Goal: Check status: Check status

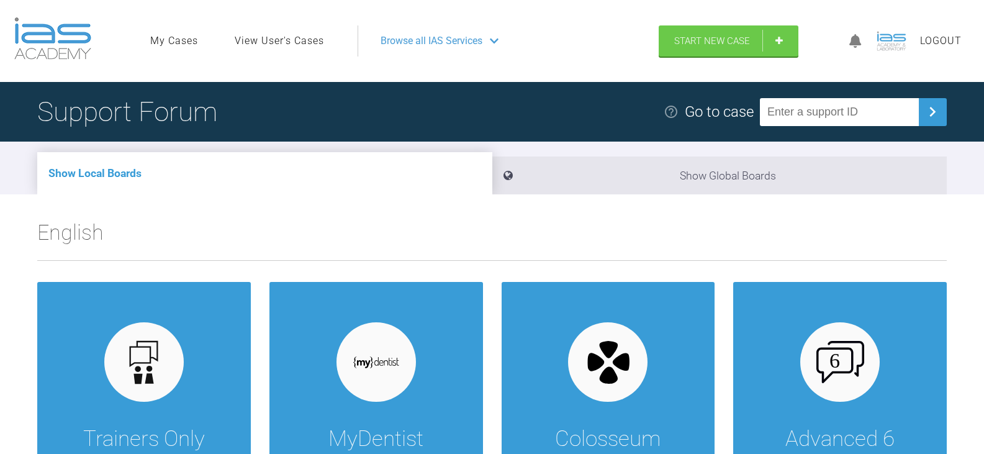
click at [872, 104] on input "text" at bounding box center [839, 112] width 159 height 28
paste input "2I8UAXTA"
type input "2I8UAXTA"
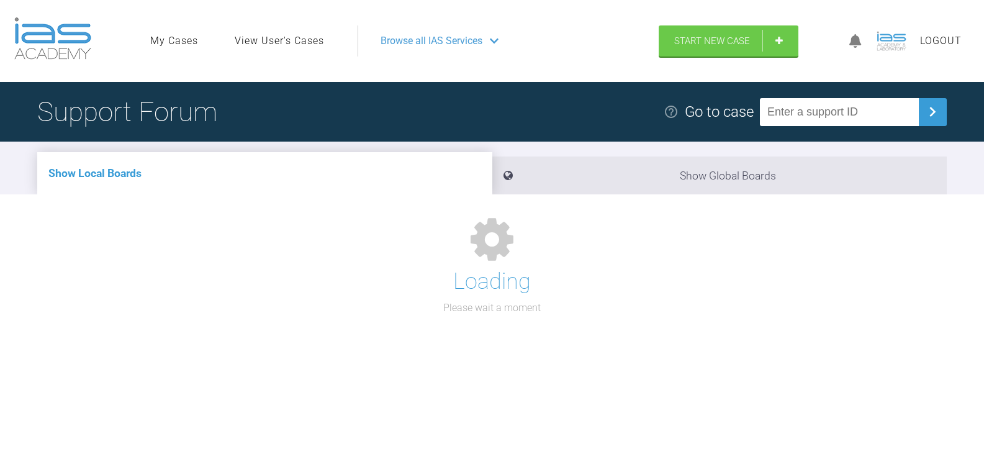
click at [861, 104] on input "text" at bounding box center [839, 112] width 159 height 28
paste input "MBKXJXMZ"
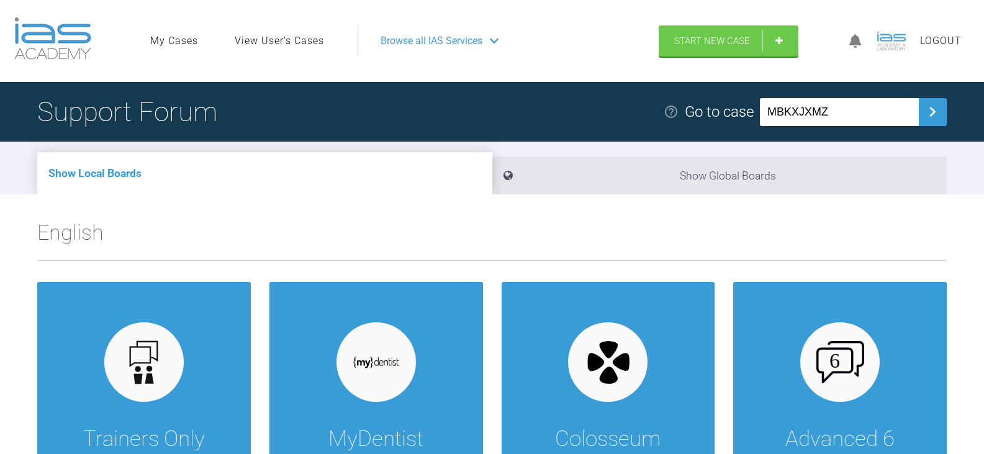
type input "MBKXJXMZ"
click at [840, 122] on input "text" at bounding box center [839, 112] width 159 height 28
paste input "MBKXJXMZ"
type input "MBKXJXMZ"
click at [854, 110] on input "text" at bounding box center [839, 112] width 159 height 28
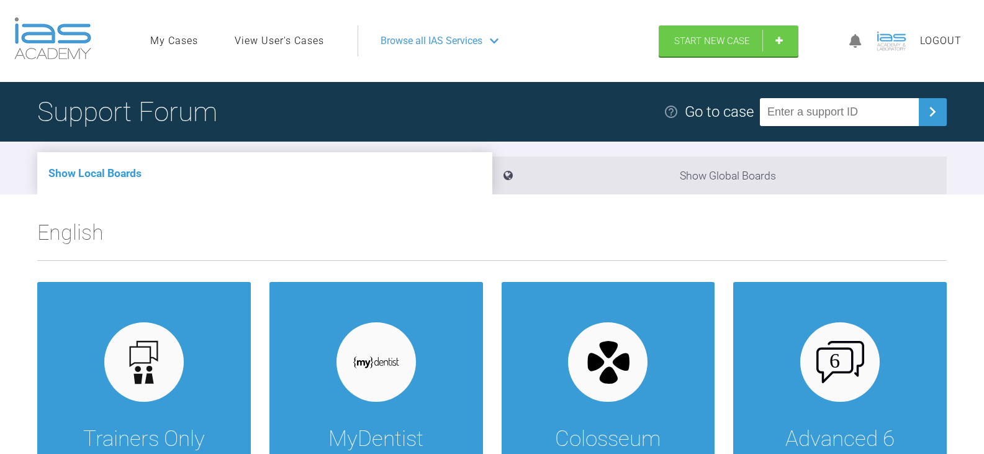
paste input "MBKXJXMZ"
type input "MBKXJXMZ"
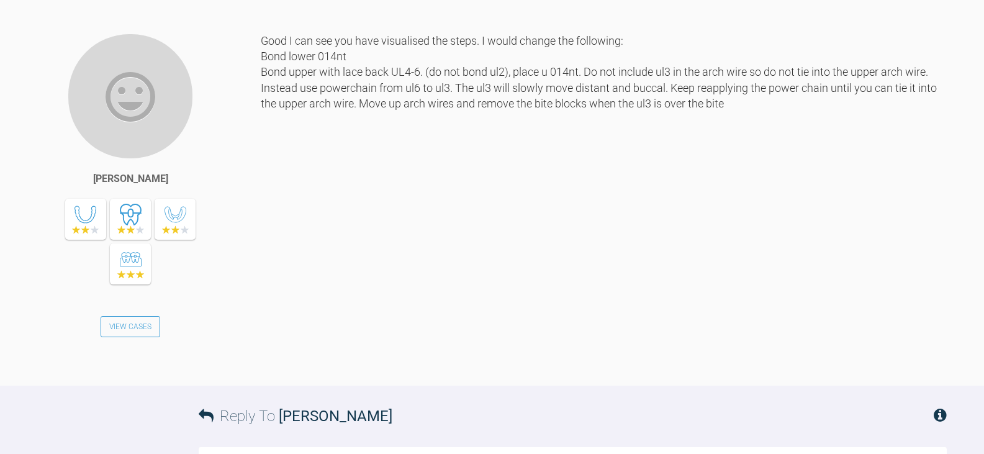
scroll to position [3998, 0]
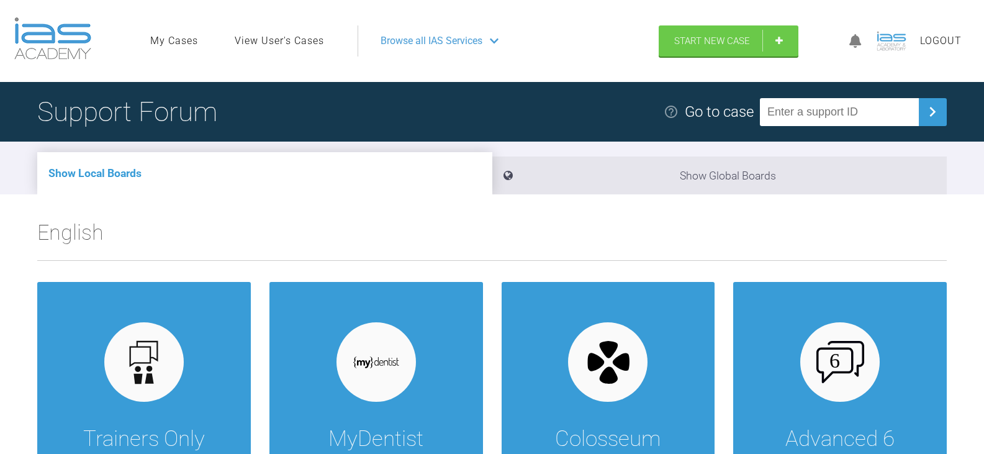
click at [822, 119] on input "text" at bounding box center [839, 112] width 159 height 28
paste input "WIUXG9GK"
type input "WIUXG9GK"
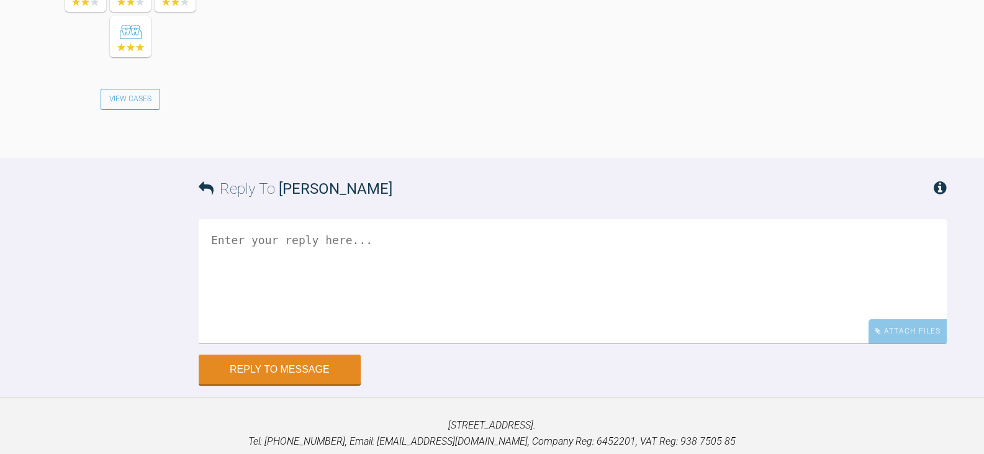
scroll to position [5288, 0]
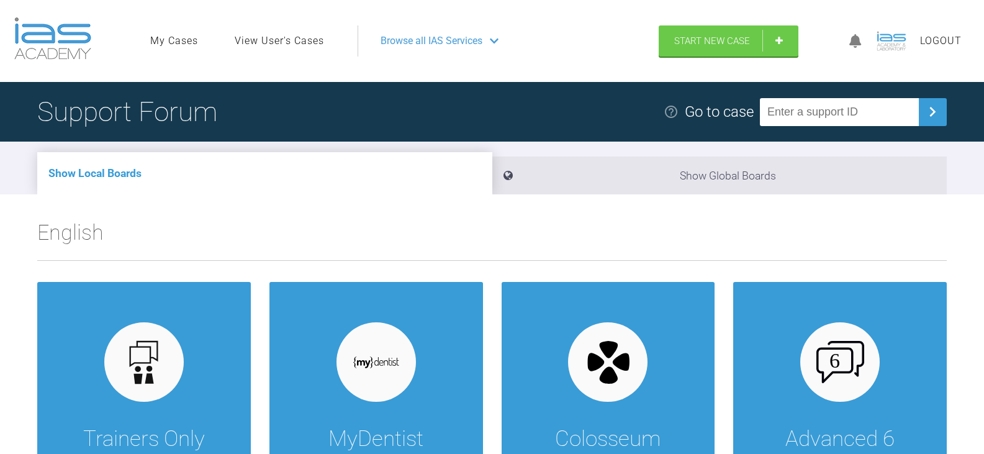
click at [817, 117] on input "text" at bounding box center [839, 112] width 159 height 28
paste input "8IQMFSQ1"
type input "8IQMFSQ1"
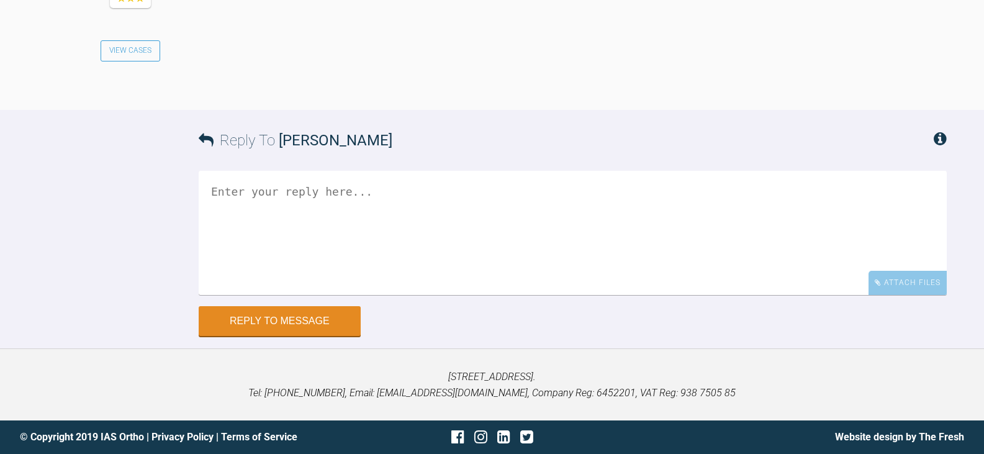
scroll to position [3474, 0]
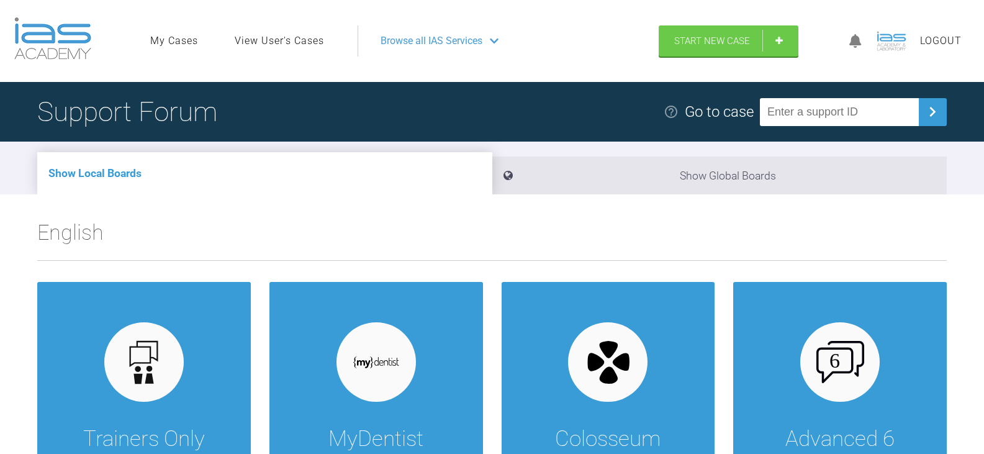
click at [876, 106] on input "text" at bounding box center [839, 112] width 159 height 28
paste input "X3RT1A70"
type input "X3RT1A70"
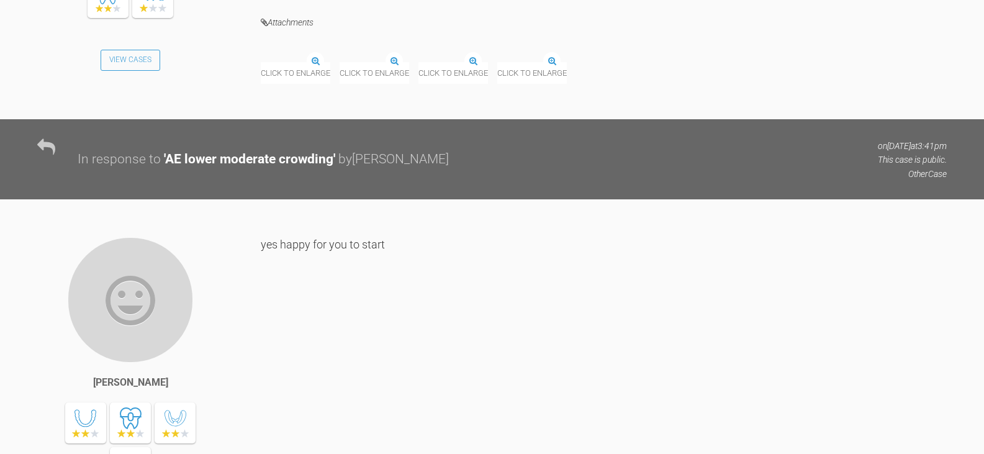
scroll to position [3189, 0]
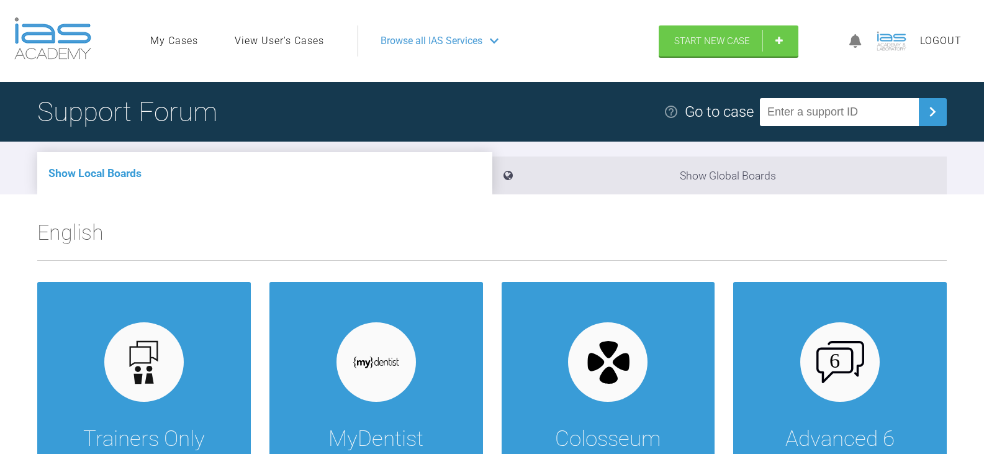
click at [827, 119] on input "text" at bounding box center [839, 112] width 159 height 28
paste input "EMJYLZD2"
type input "EMJYLZD2"
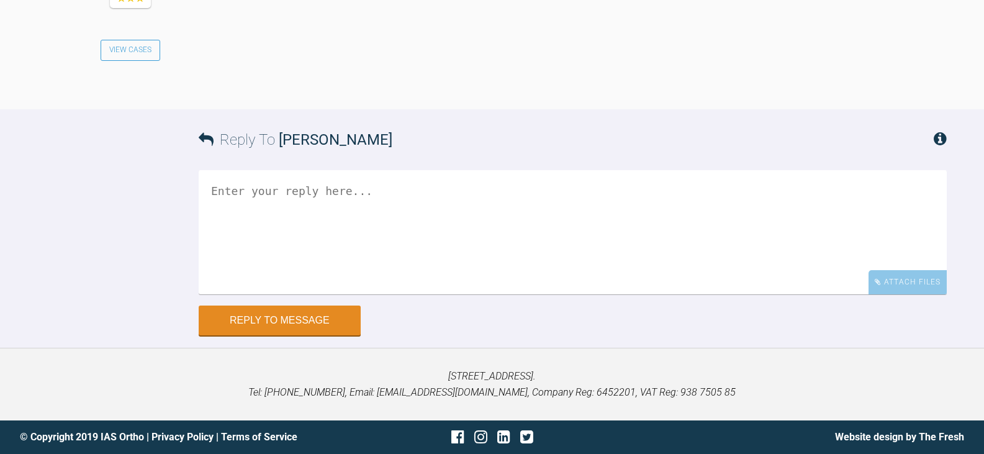
scroll to position [2038, 0]
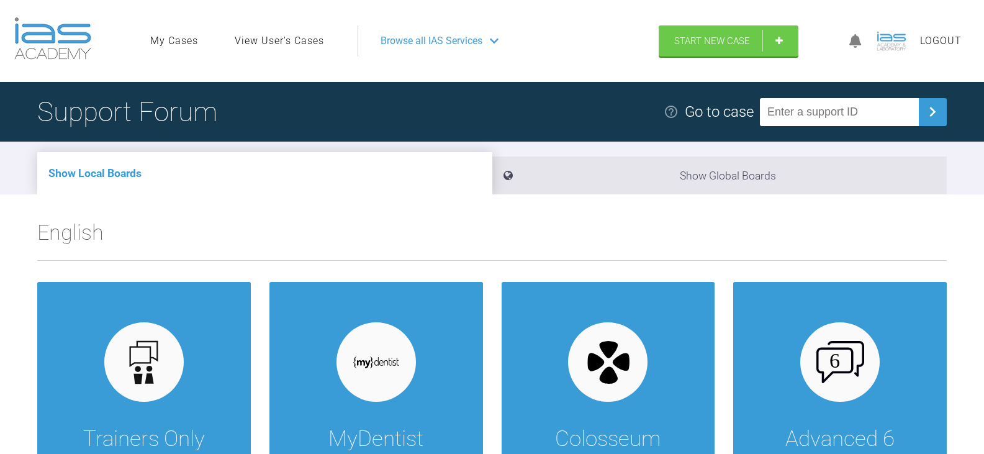
click at [880, 106] on input "text" at bounding box center [839, 112] width 159 height 28
paste input "LSTI7QXT"
type input "LSTI7QXT"
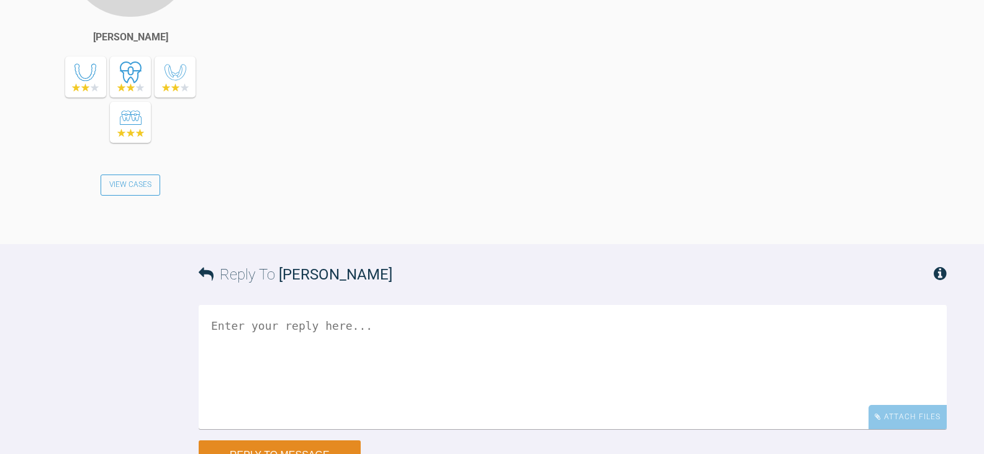
scroll to position [4897, 0]
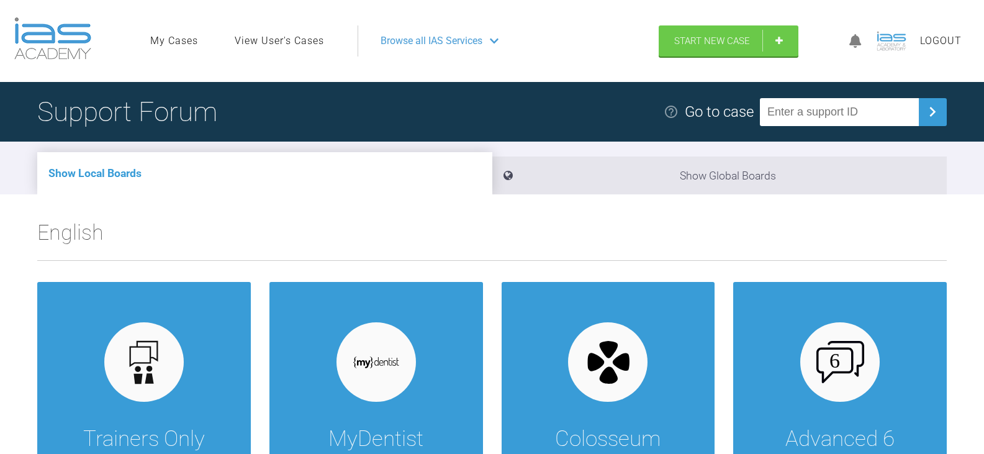
click at [813, 119] on input "text" at bounding box center [839, 112] width 159 height 28
paste input "EOBDHIGQ"
type input "EOBDHIGQ"
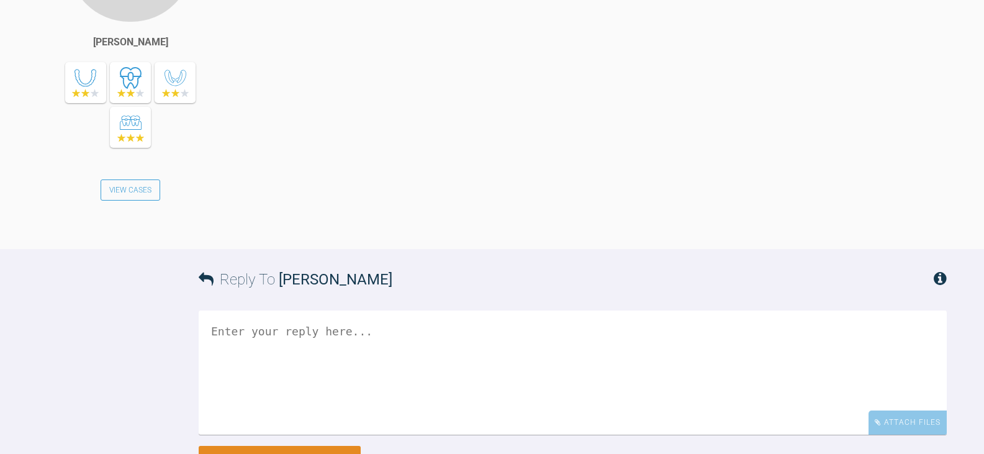
scroll to position [2223, 0]
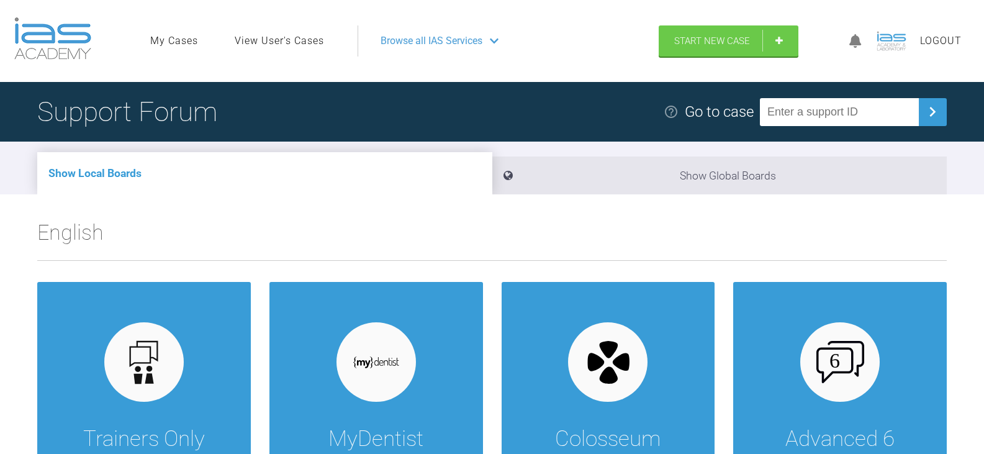
click at [814, 120] on input "text" at bounding box center [839, 112] width 159 height 28
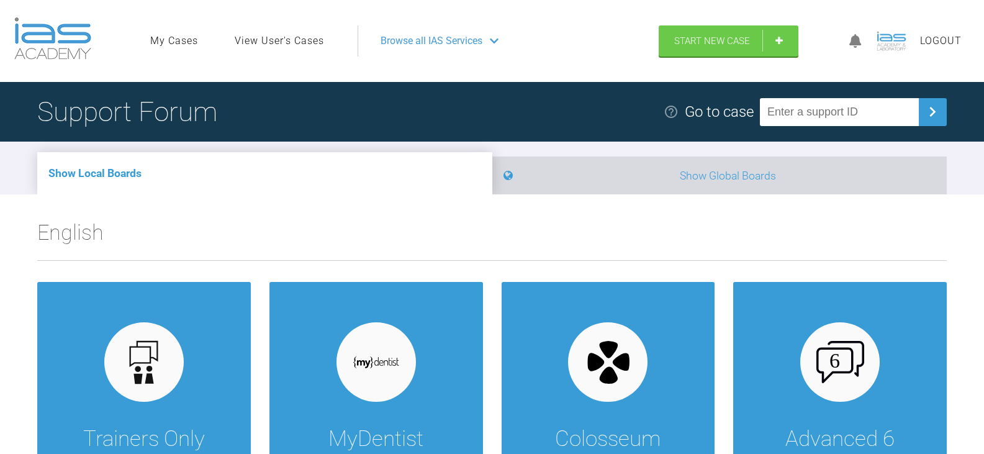
paste input "QTJYWYAF"
type input "QTJYWYAF"
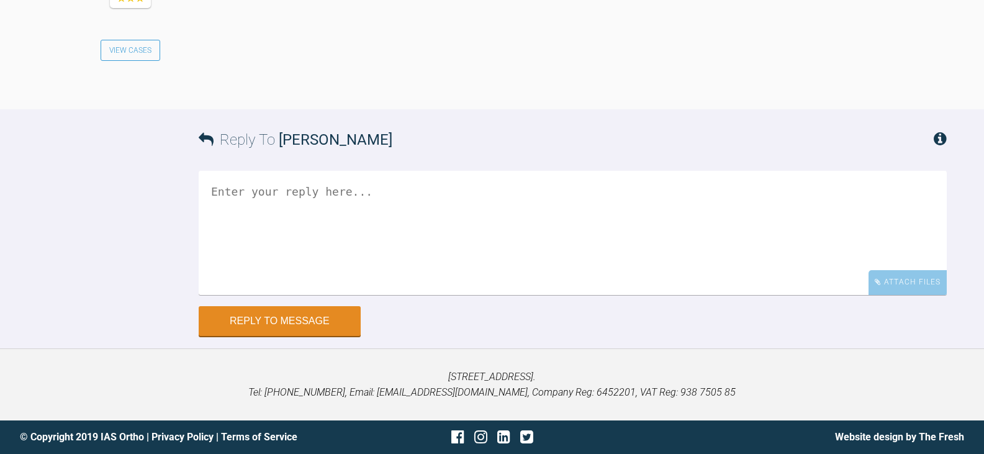
scroll to position [5502, 0]
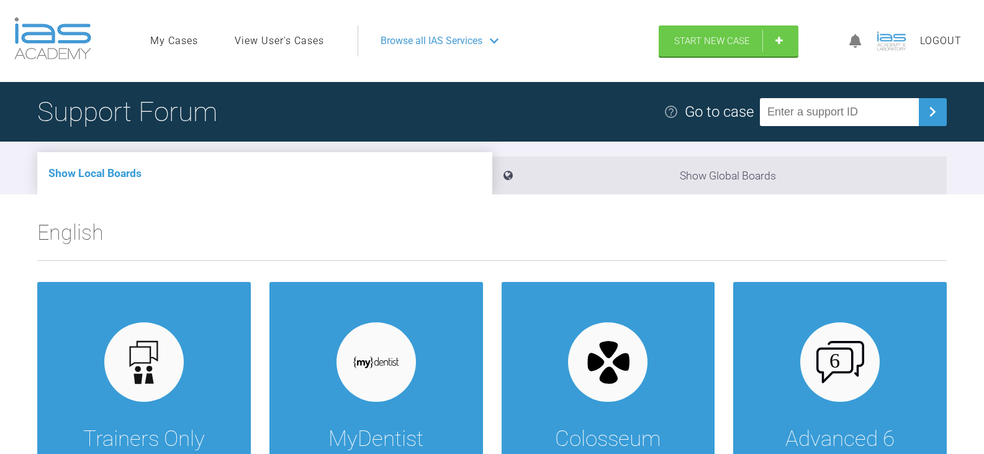
click at [860, 120] on input "text" at bounding box center [839, 112] width 159 height 28
paste input "YP9O3V4Q"
type input "YP9O3V4Q"
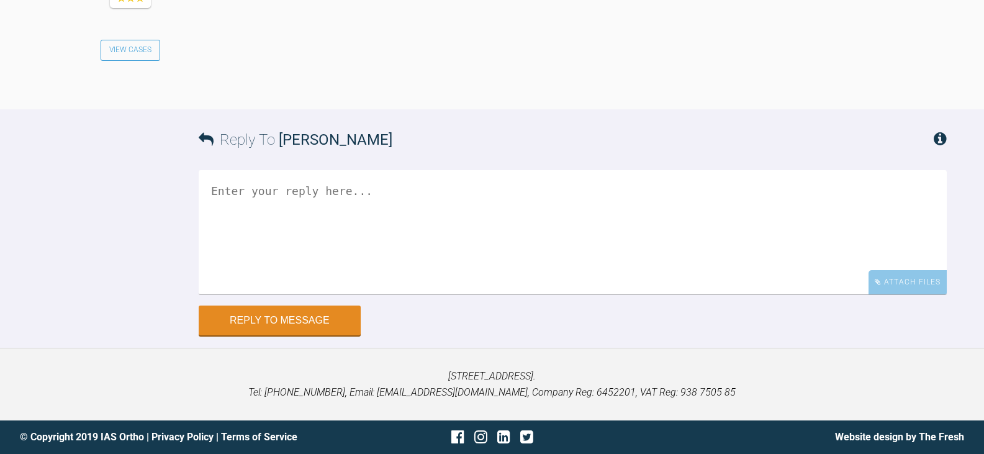
scroll to position [2317, 0]
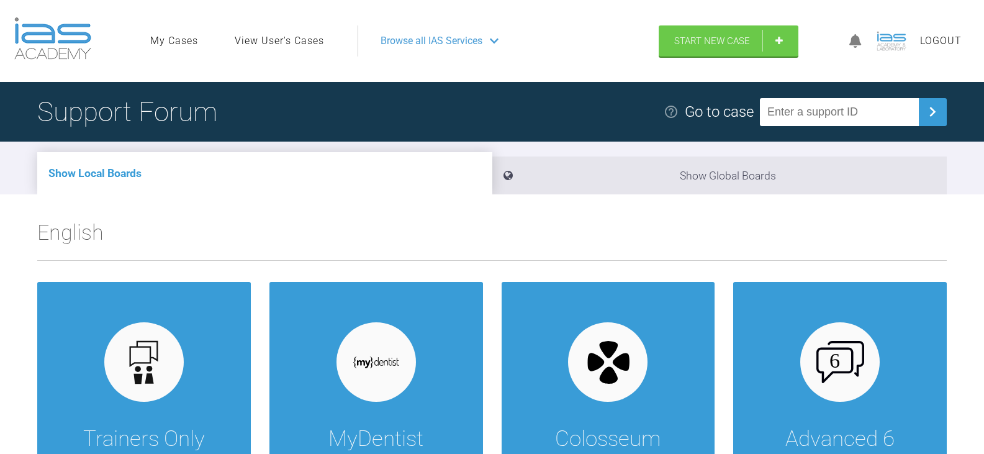
click at [864, 104] on input "text" at bounding box center [839, 112] width 159 height 28
paste input "BIAHP2WR"
type input "BIAHP2WR"
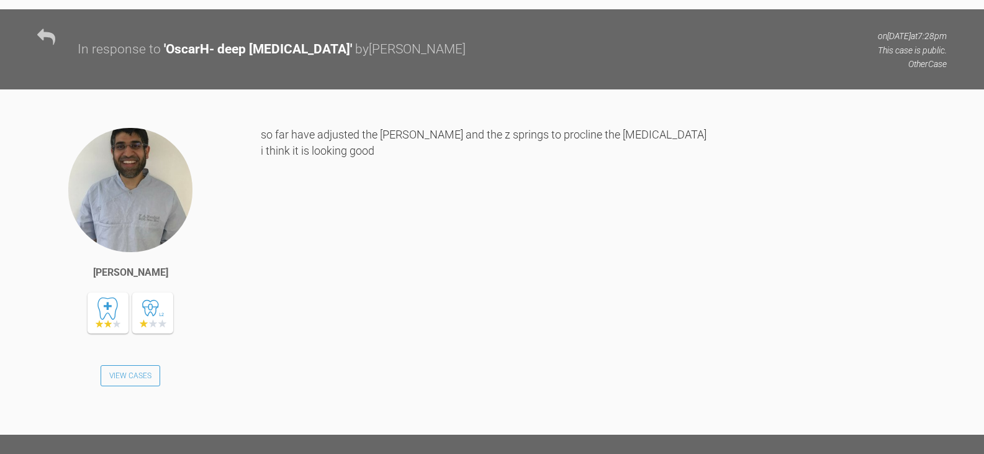
scroll to position [2808, 0]
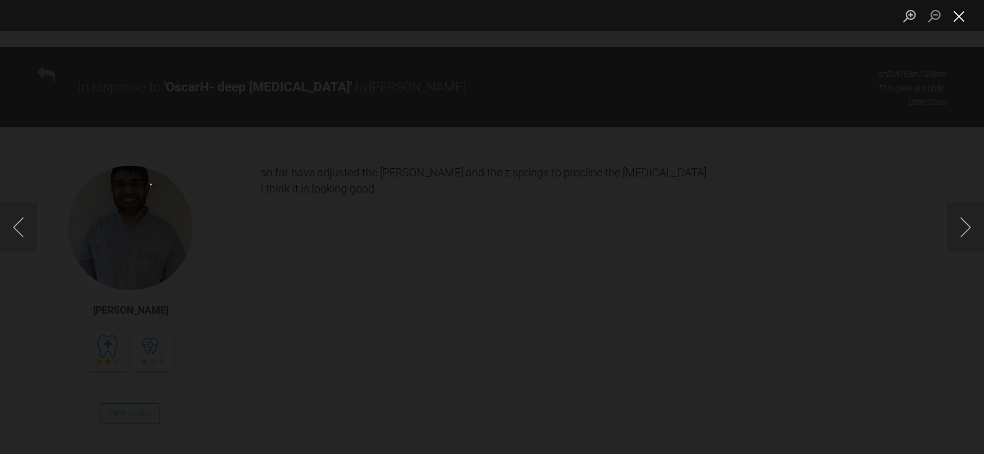
click at [959, 16] on button "Close lightbox" at bounding box center [959, 16] width 25 height 22
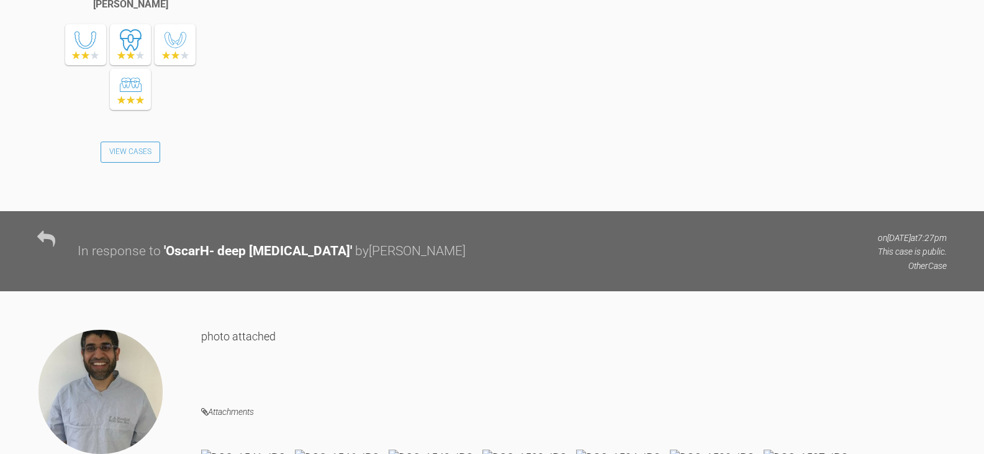
scroll to position [2063, 0]
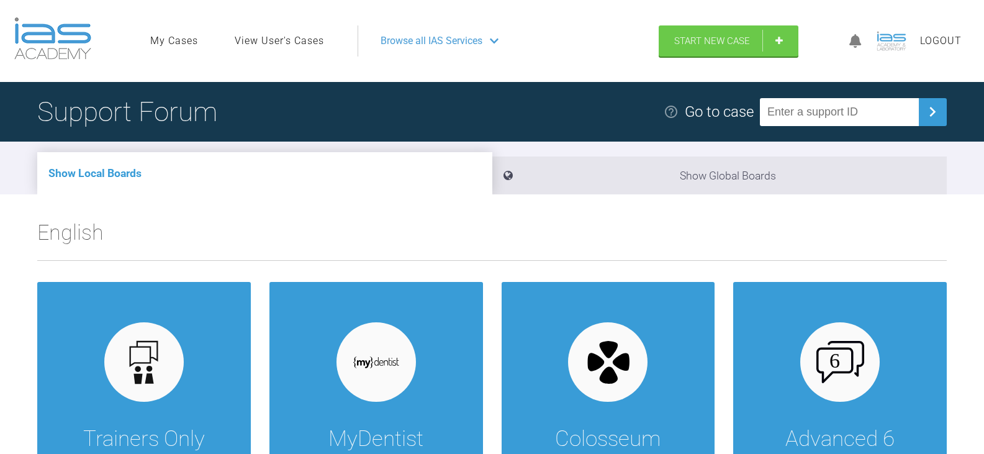
click at [875, 108] on input "text" at bounding box center [839, 112] width 159 height 28
paste input "1V9THVM8"
type input "1V9THVM8"
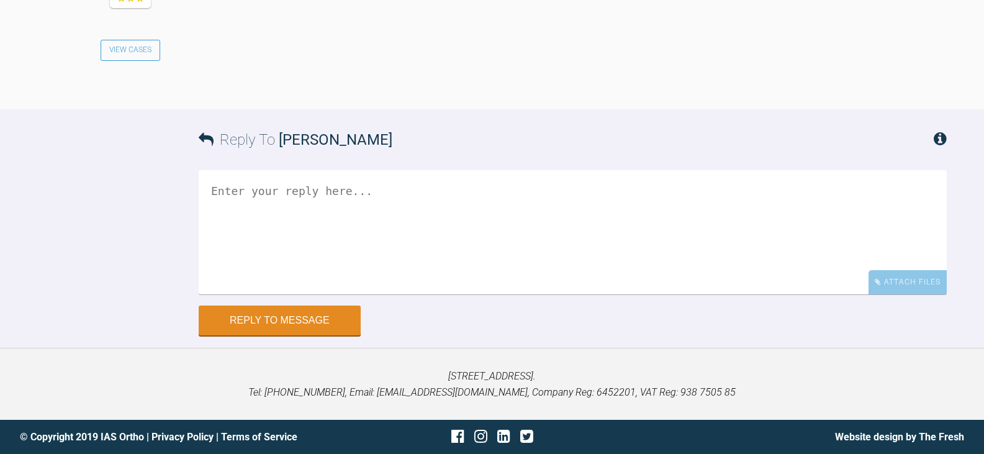
scroll to position [3557, 0]
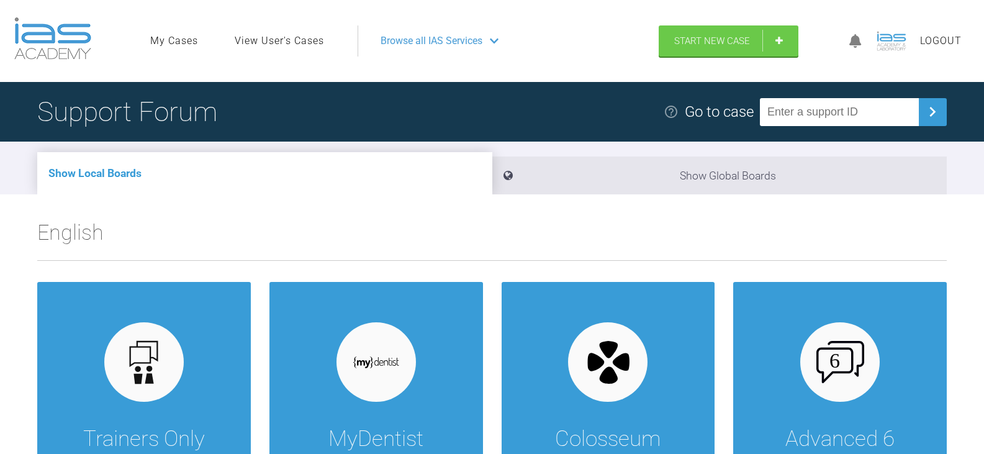
click at [818, 113] on input "text" at bounding box center [839, 112] width 159 height 28
paste input "ZG1JFV2P"
type input "ZG1JFV2P"
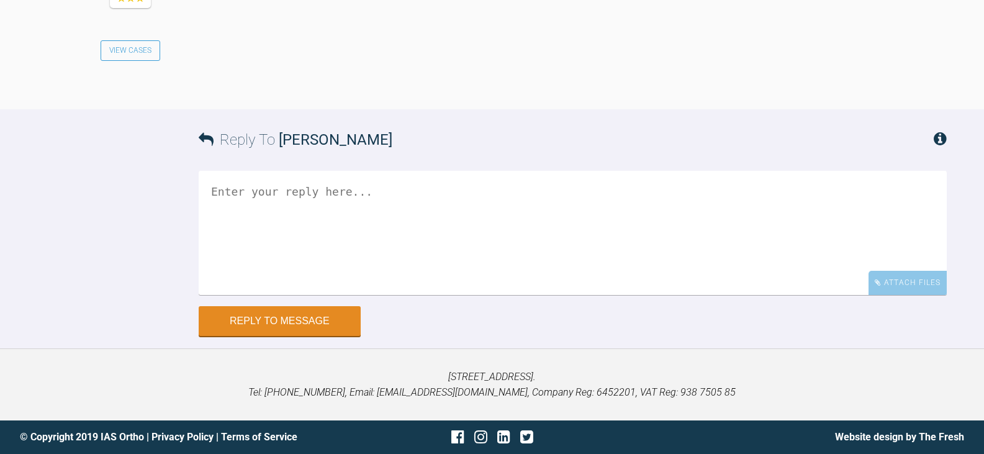
scroll to position [1579, 0]
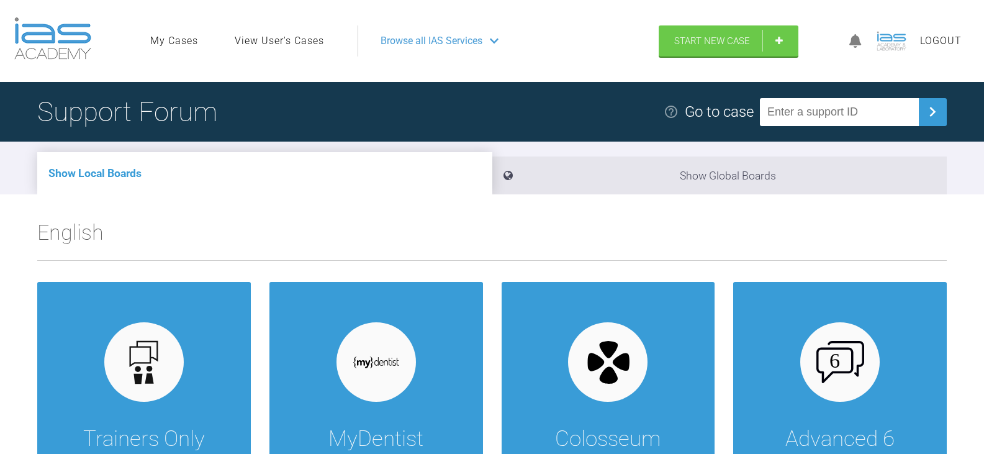
click at [819, 111] on input "text" at bounding box center [839, 112] width 159 height 28
paste input "SE4DDJN5"
type input "SE4DDJN5"
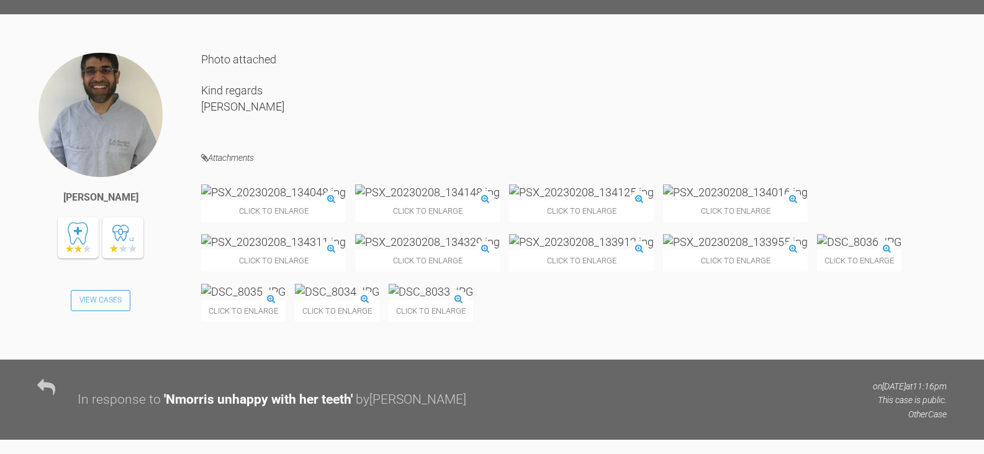
scroll to position [790, 0]
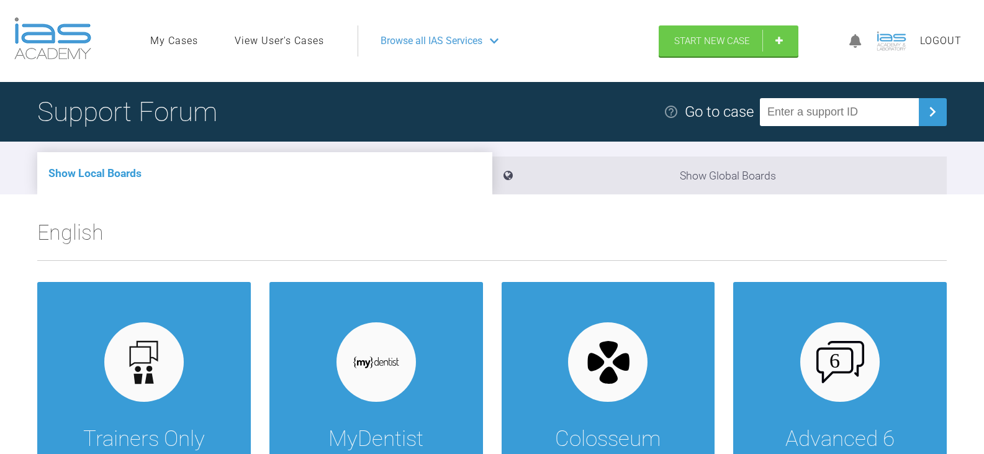
click at [858, 117] on input "text" at bounding box center [839, 112] width 159 height 28
paste input "DSGNVLWO"
type input "DSGNVLWO"
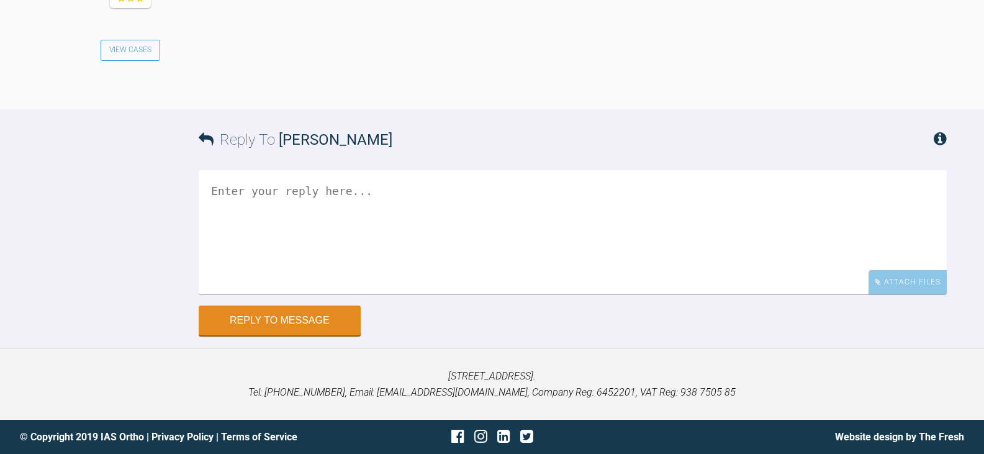
scroll to position [3405, 0]
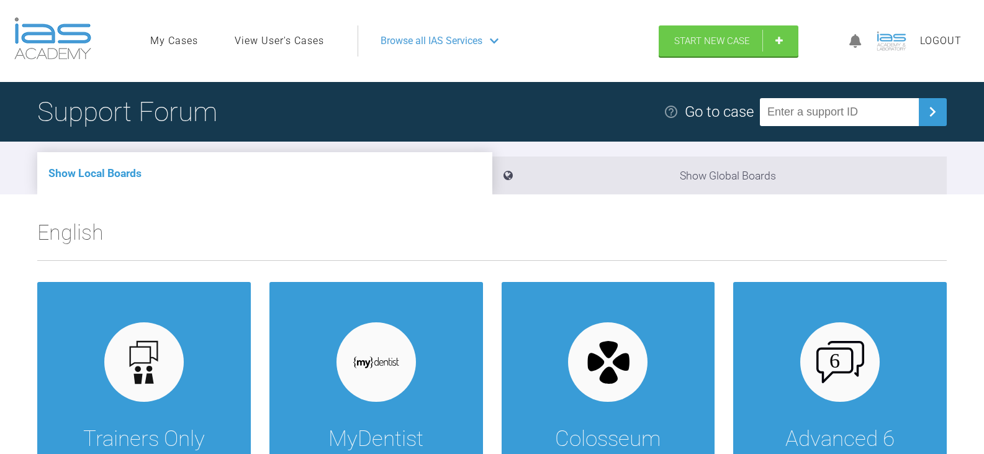
click at [822, 110] on input "text" at bounding box center [839, 112] width 159 height 28
paste input "BCSX3TNS"
type input "BCSX3TNS"
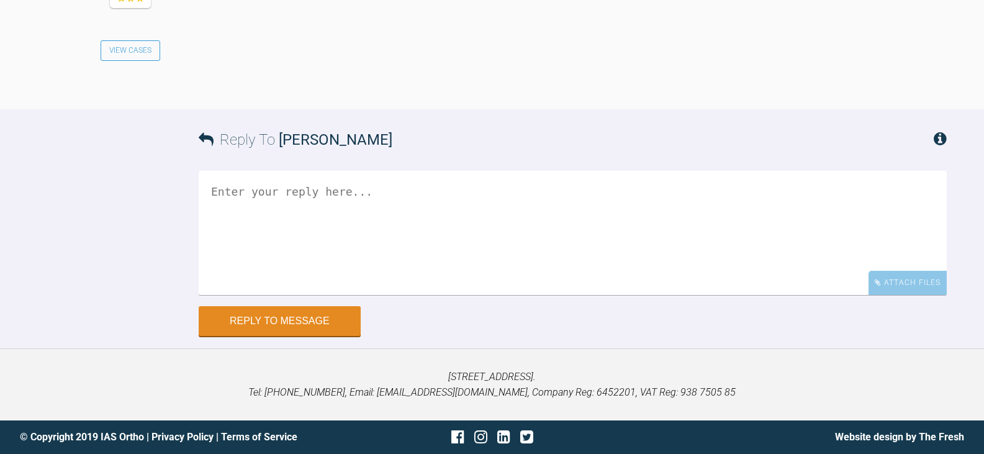
scroll to position [1628, 0]
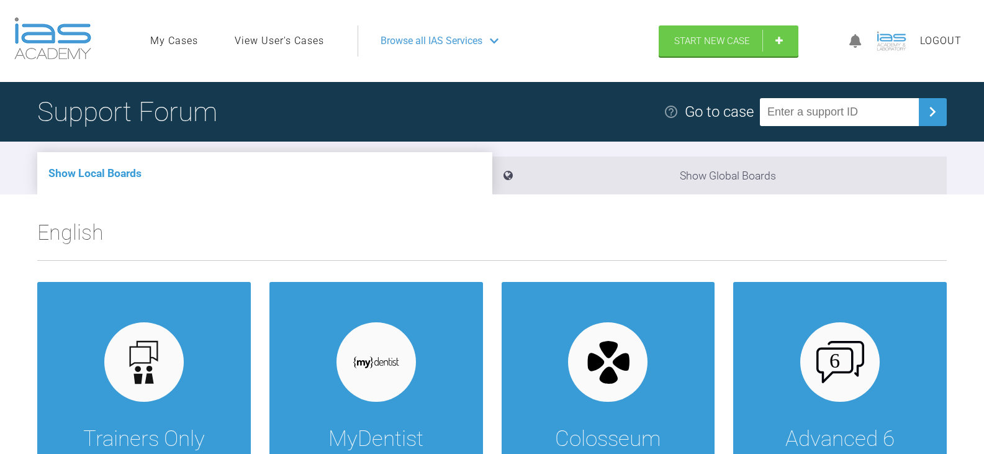
click at [854, 110] on input "text" at bounding box center [839, 112] width 159 height 28
paste input "U21WFXD8"
type input "U21WFXD8"
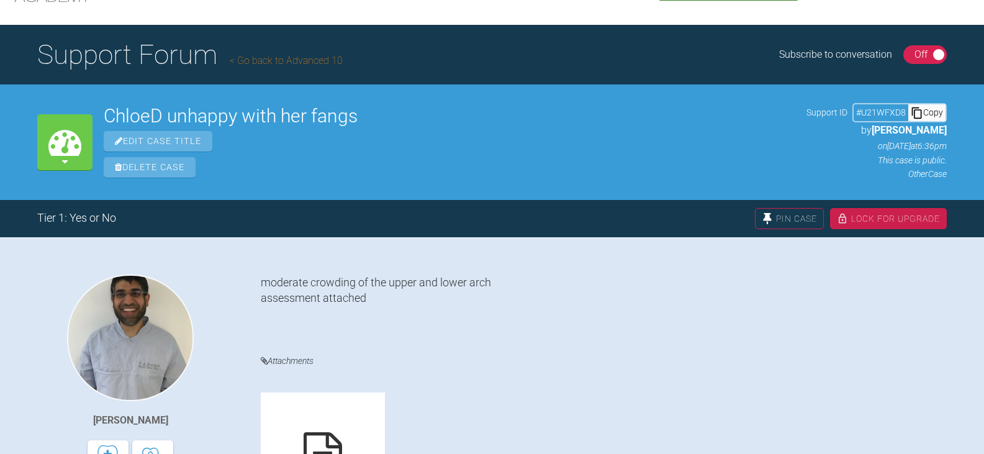
scroll to position [124, 0]
